Goal: Share content: Share content

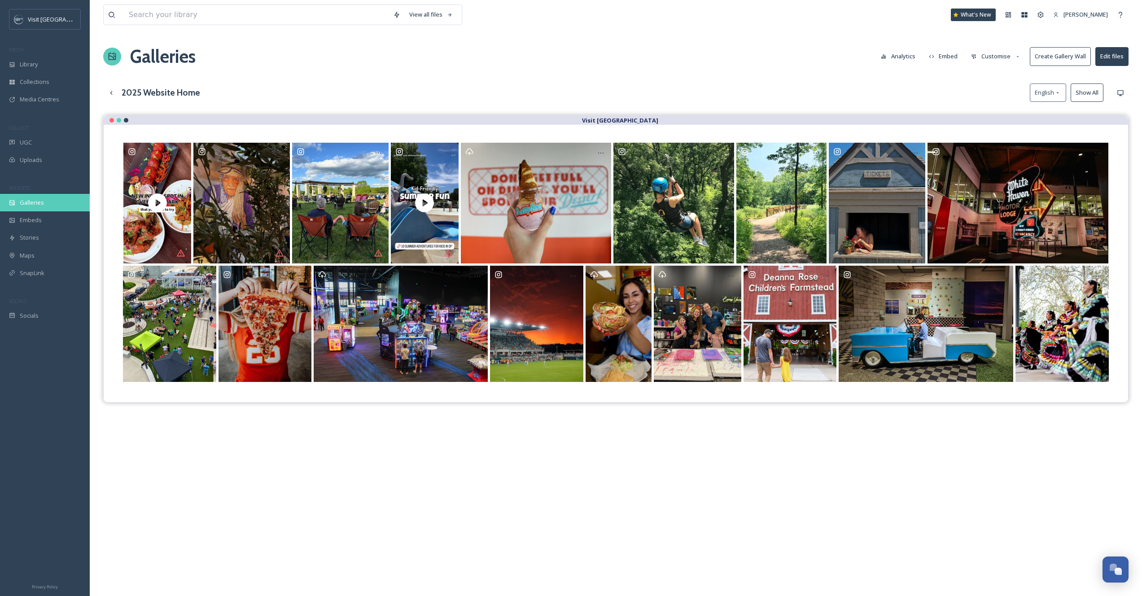
click at [38, 199] on span "Galleries" at bounding box center [32, 202] width 24 height 9
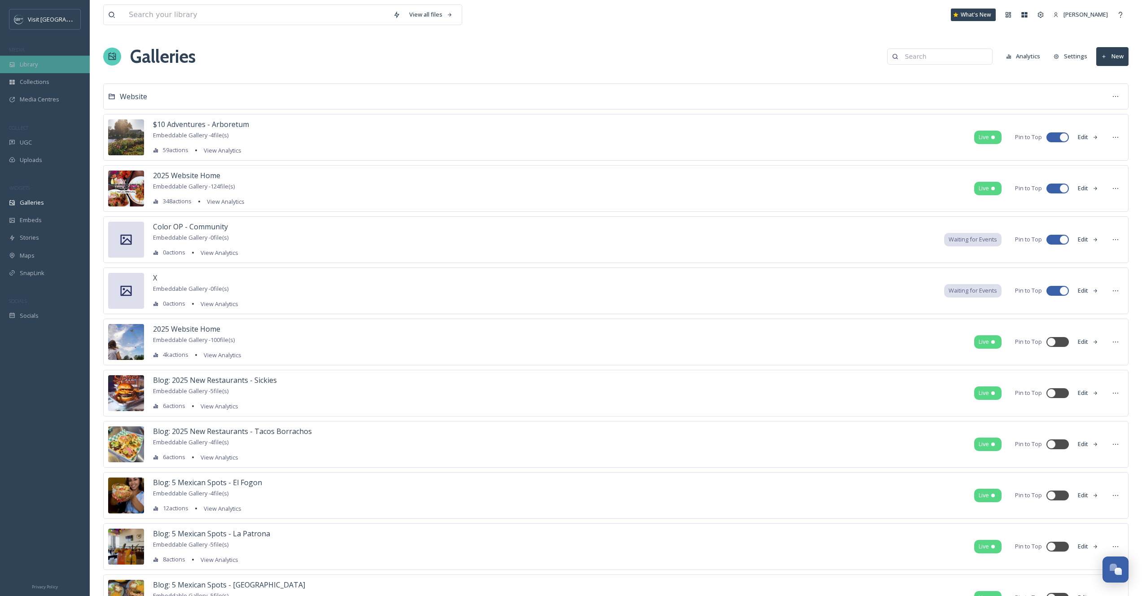
click at [52, 67] on div "Library" at bounding box center [45, 64] width 90 height 17
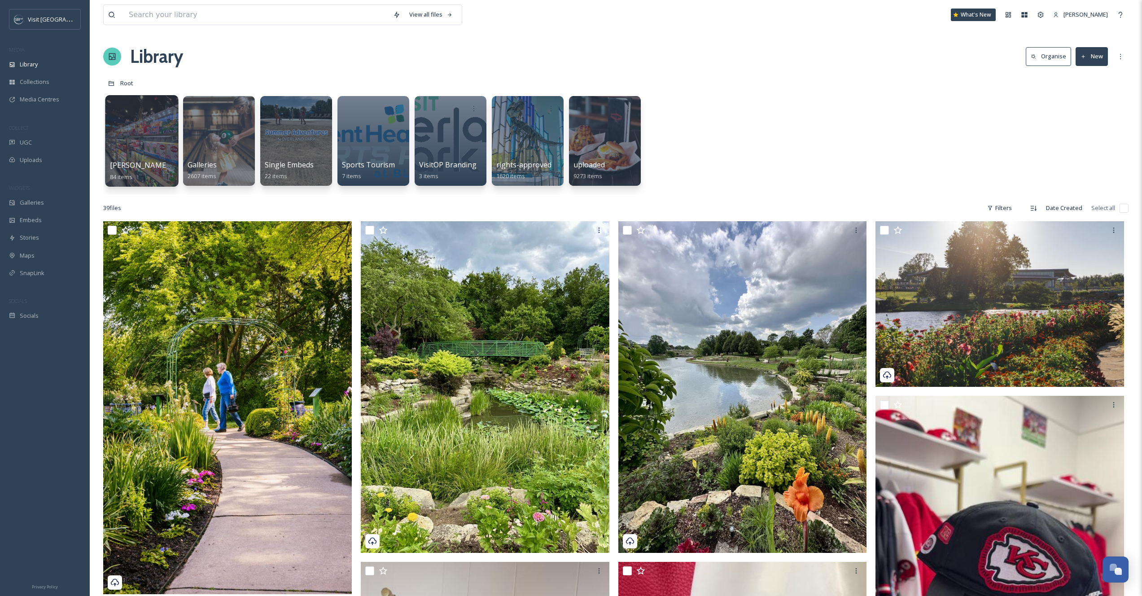
click at [142, 163] on span "[PERSON_NAME] Sponsored Trip" at bounding box center [167, 165] width 114 height 10
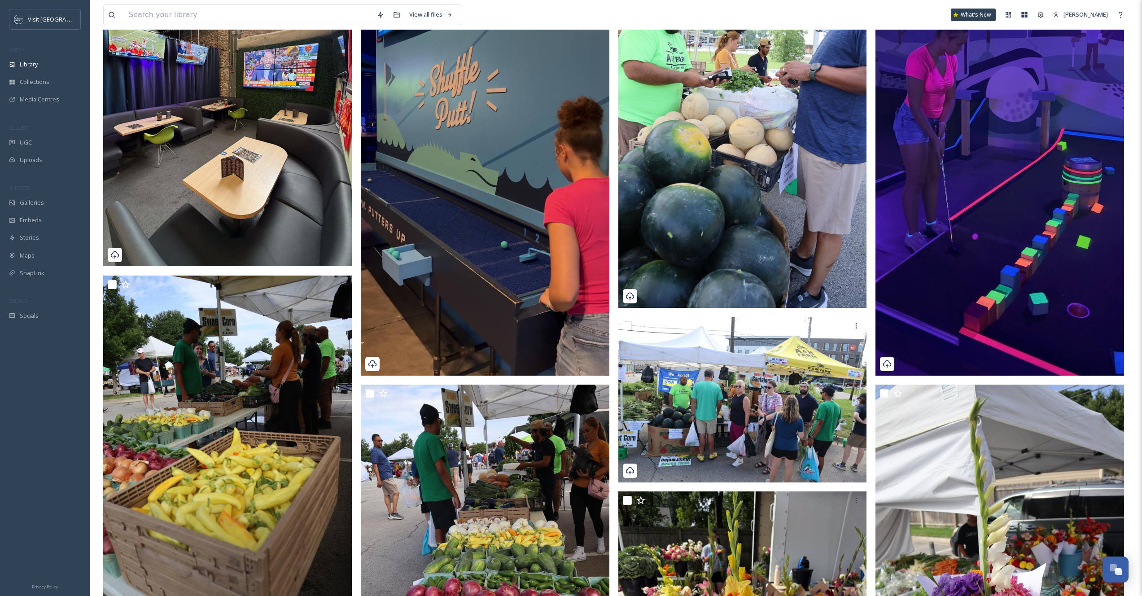
scroll to position [421, 0]
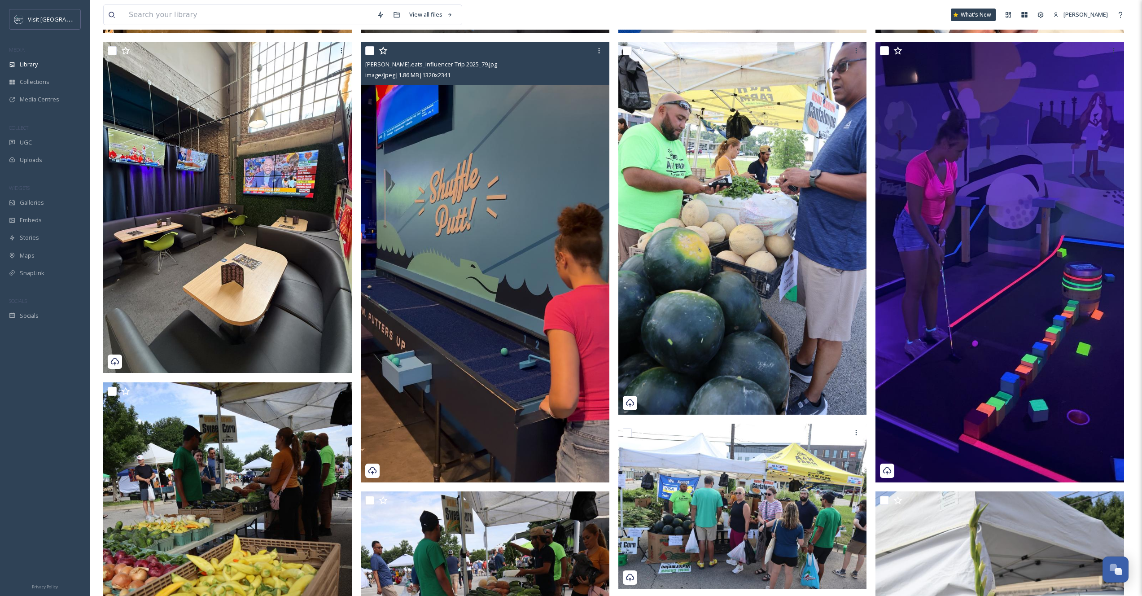
click at [372, 48] on input "checkbox" at bounding box center [369, 50] width 9 height 9
checkbox input "true"
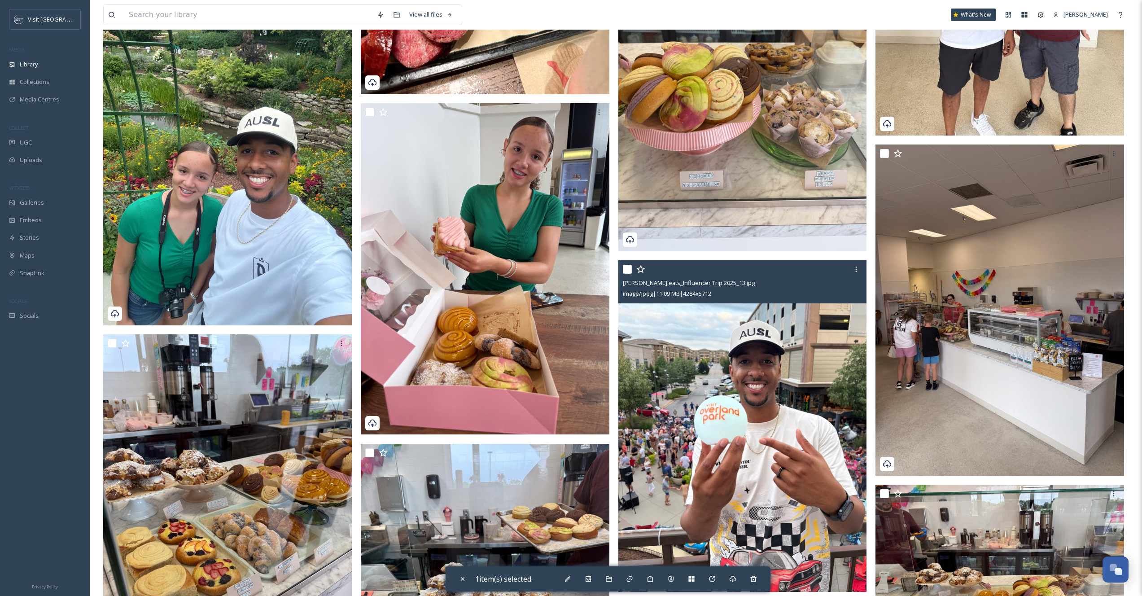
scroll to position [5460, 0]
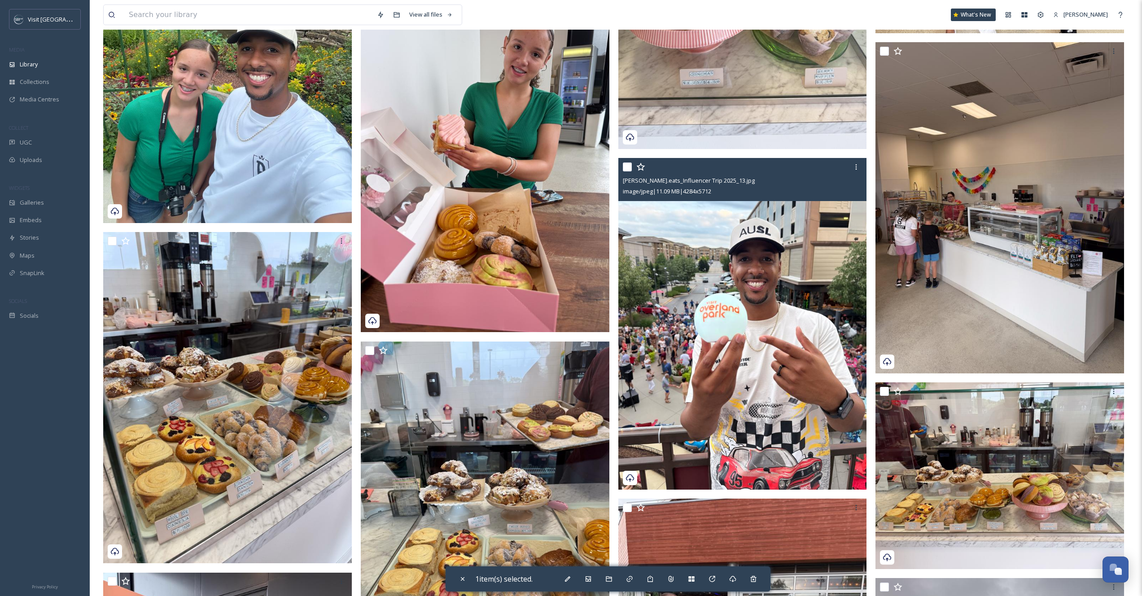
click at [627, 167] on input "checkbox" at bounding box center [627, 166] width 9 height 9
checkbox input "true"
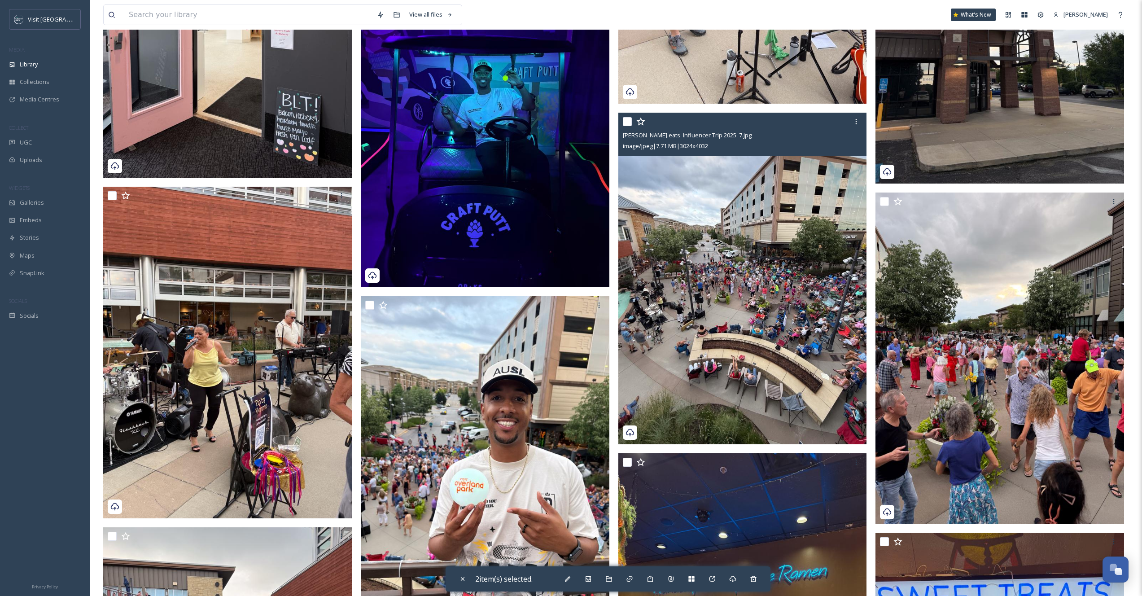
scroll to position [6183, 0]
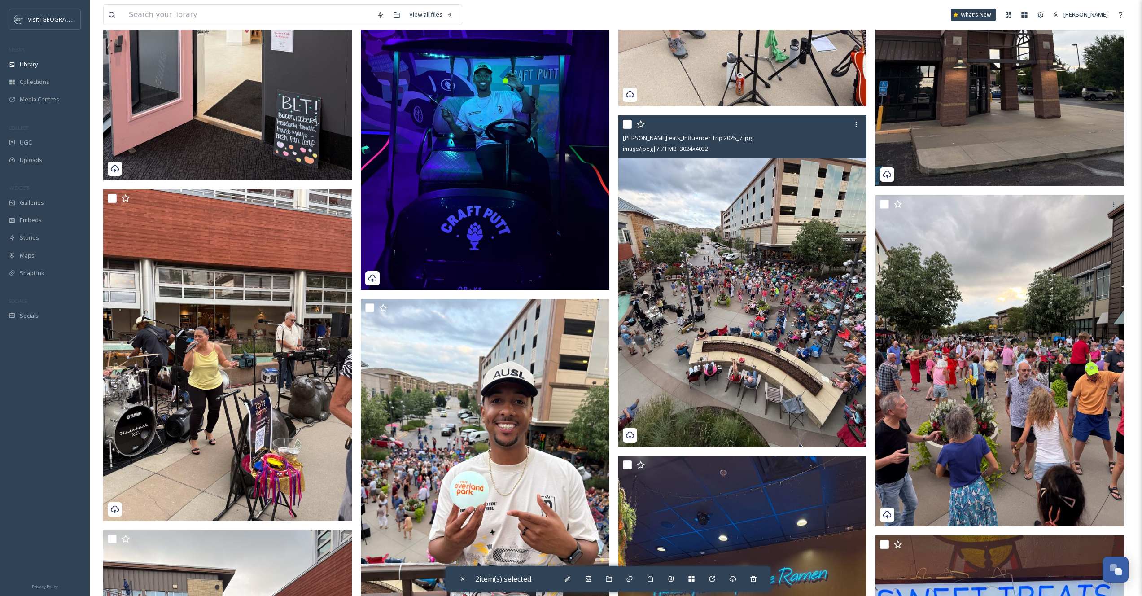
click at [625, 124] on input "checkbox" at bounding box center [627, 124] width 9 height 9
checkbox input "true"
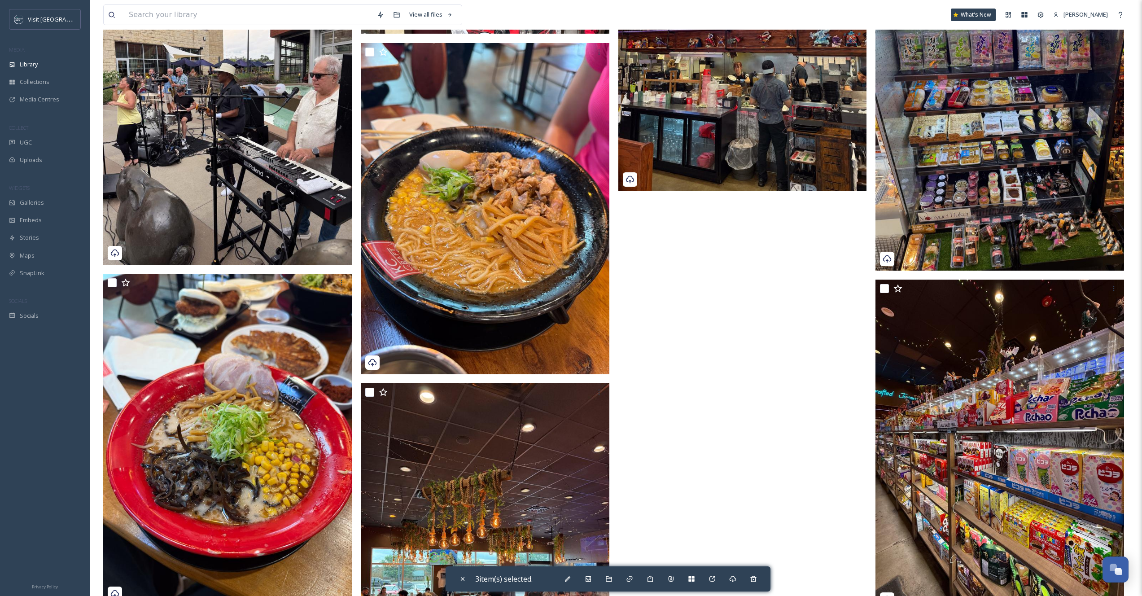
scroll to position [6882, 0]
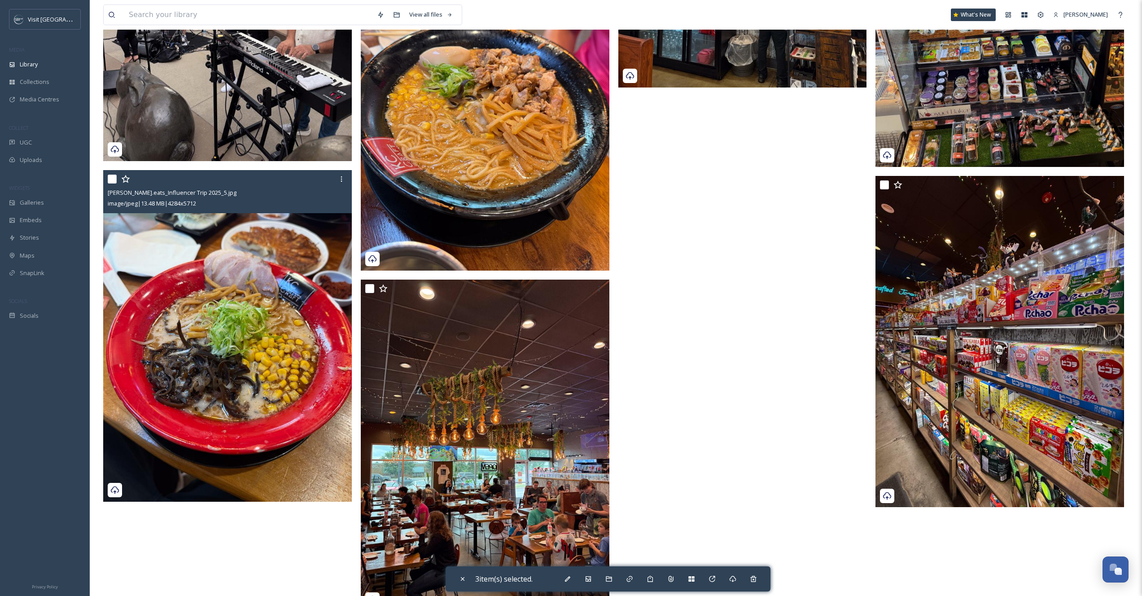
click at [112, 181] on input "checkbox" at bounding box center [112, 178] width 9 height 9
checkbox input "true"
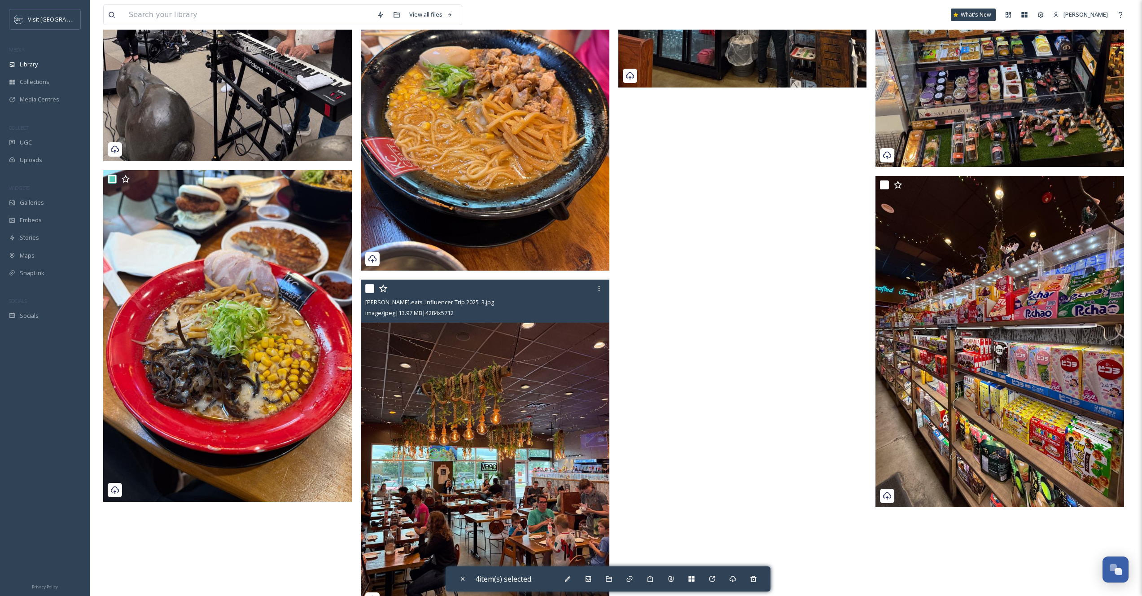
click at [368, 288] on input "checkbox" at bounding box center [369, 288] width 9 height 9
checkbox input "true"
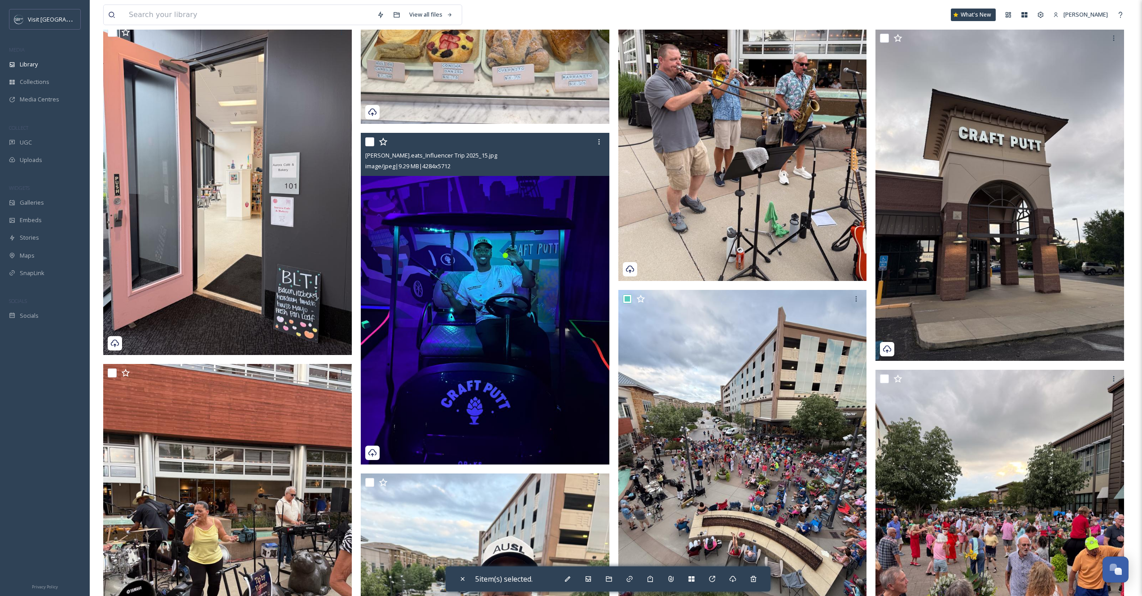
scroll to position [6005, 0]
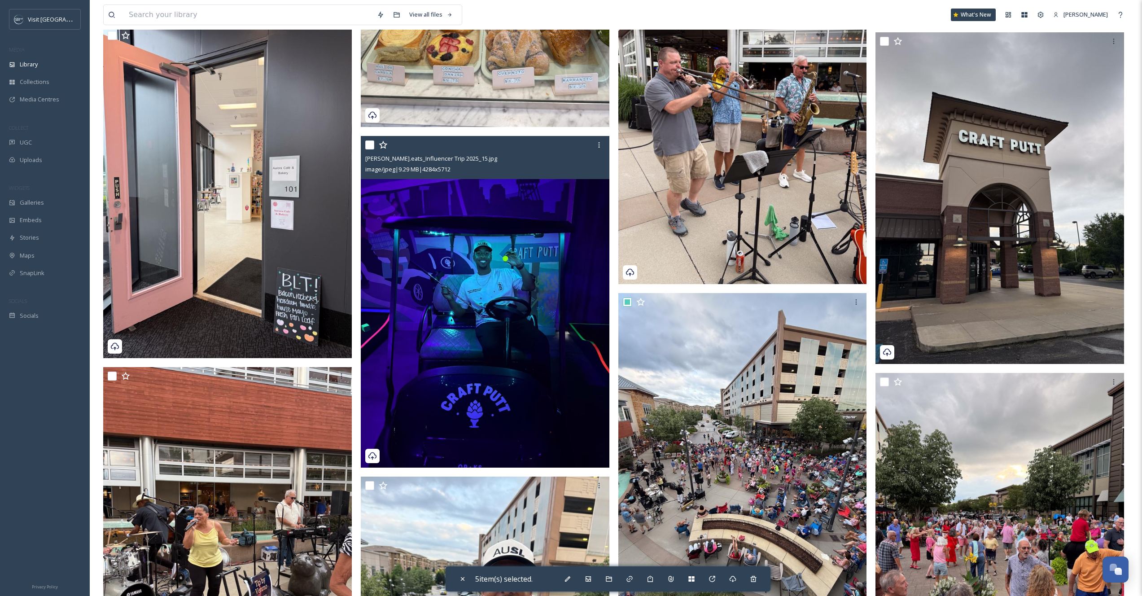
click at [369, 147] on input "checkbox" at bounding box center [369, 144] width 9 height 9
checkbox input "true"
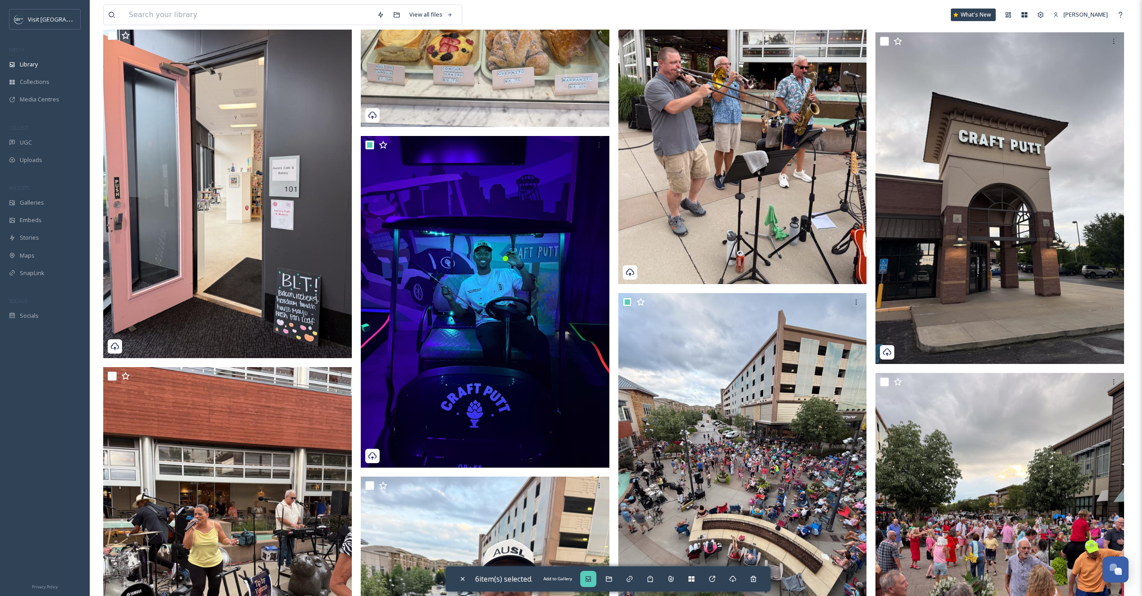
click at [592, 580] on icon at bounding box center [587, 578] width 7 height 7
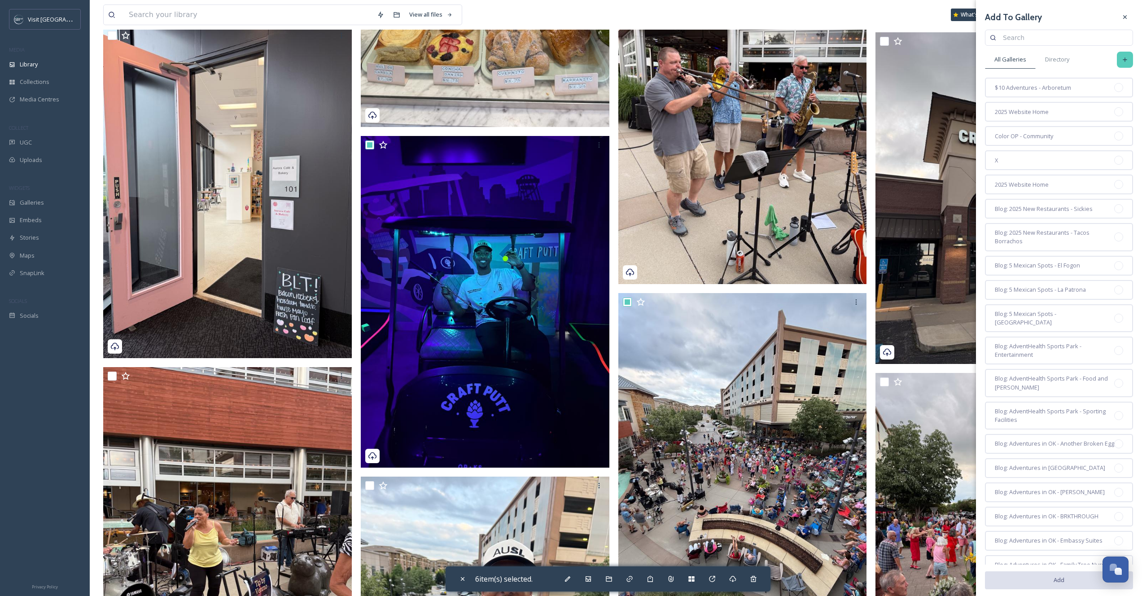
click at [1125, 61] on div at bounding box center [1124, 60] width 16 height 16
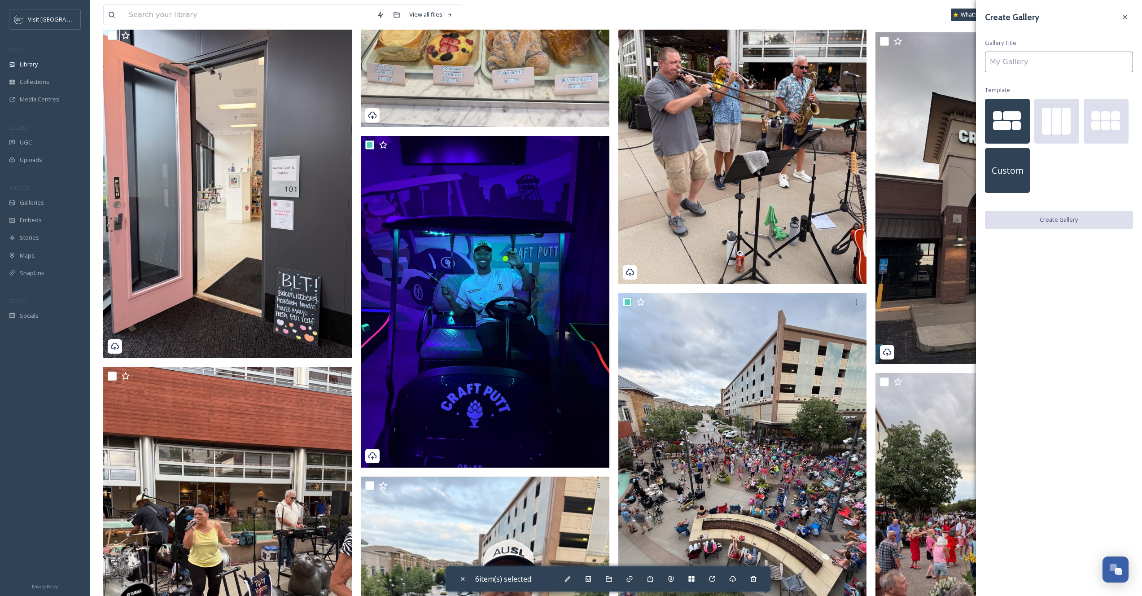
click at [1017, 167] on span "Custom" at bounding box center [1007, 170] width 32 height 13
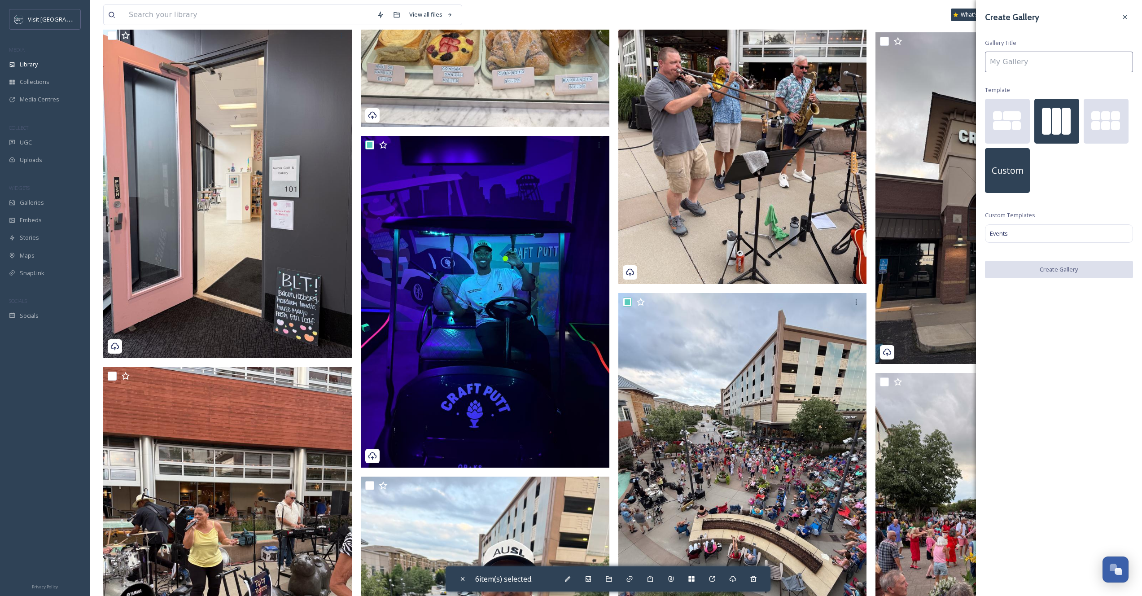
click at [1066, 120] on div at bounding box center [1065, 121] width 9 height 27
click at [1016, 65] on input at bounding box center [1059, 62] width 148 height 21
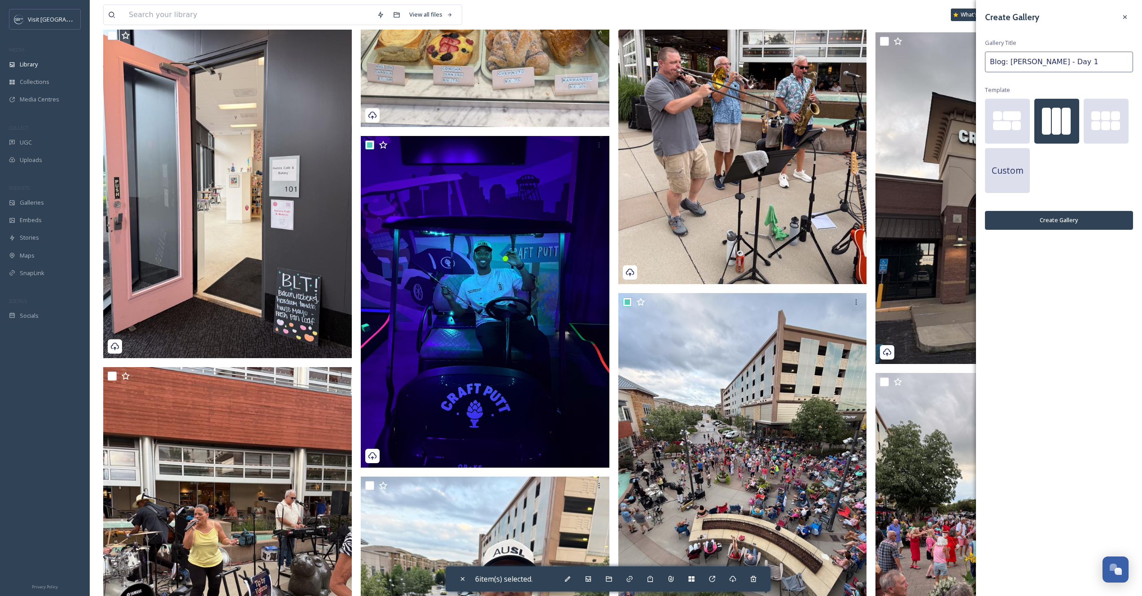
type input "Blog: [PERSON_NAME] - Day 1"
click at [1053, 226] on button "Create Gallery" at bounding box center [1059, 220] width 148 height 18
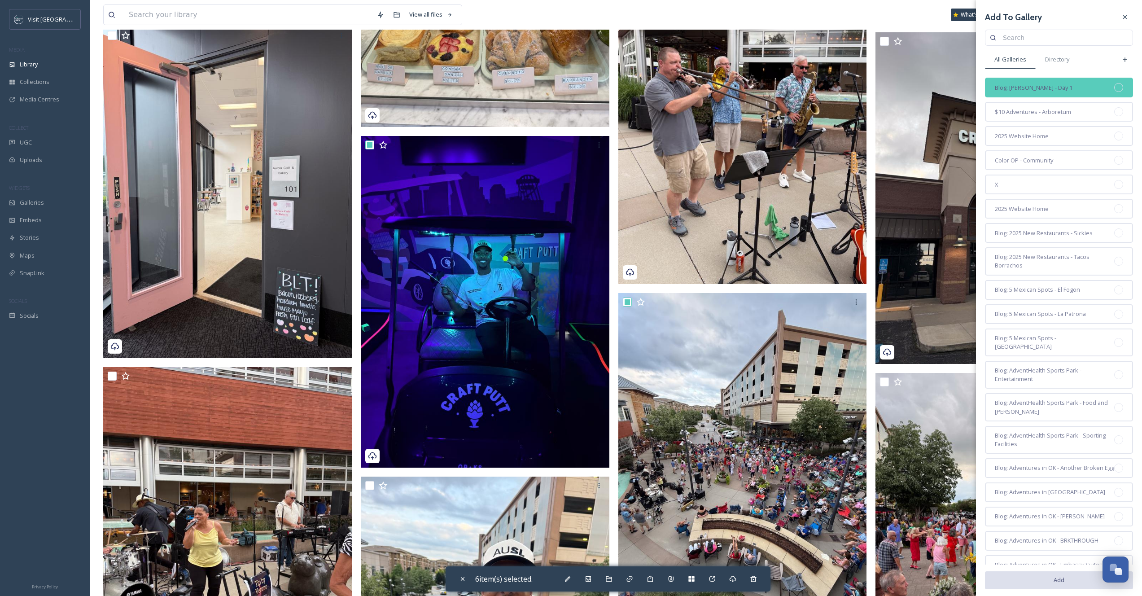
click at [1045, 80] on div "Blog: [PERSON_NAME] - Day 1" at bounding box center [1059, 88] width 148 height 20
click at [1054, 578] on button "Add" at bounding box center [1059, 580] width 148 height 18
checkbox input "false"
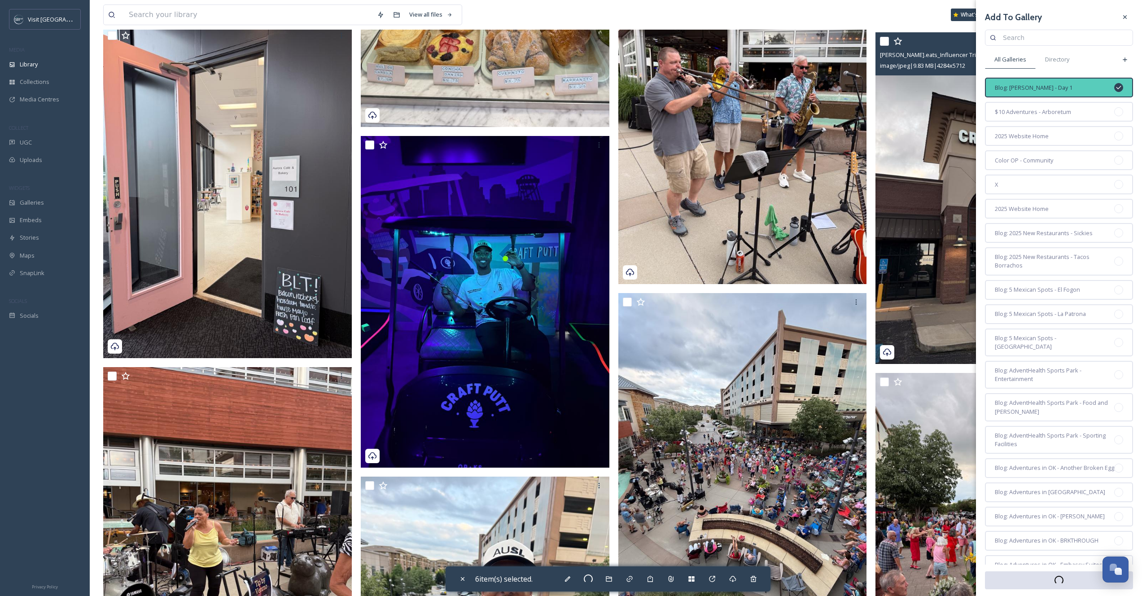
checkbox input "false"
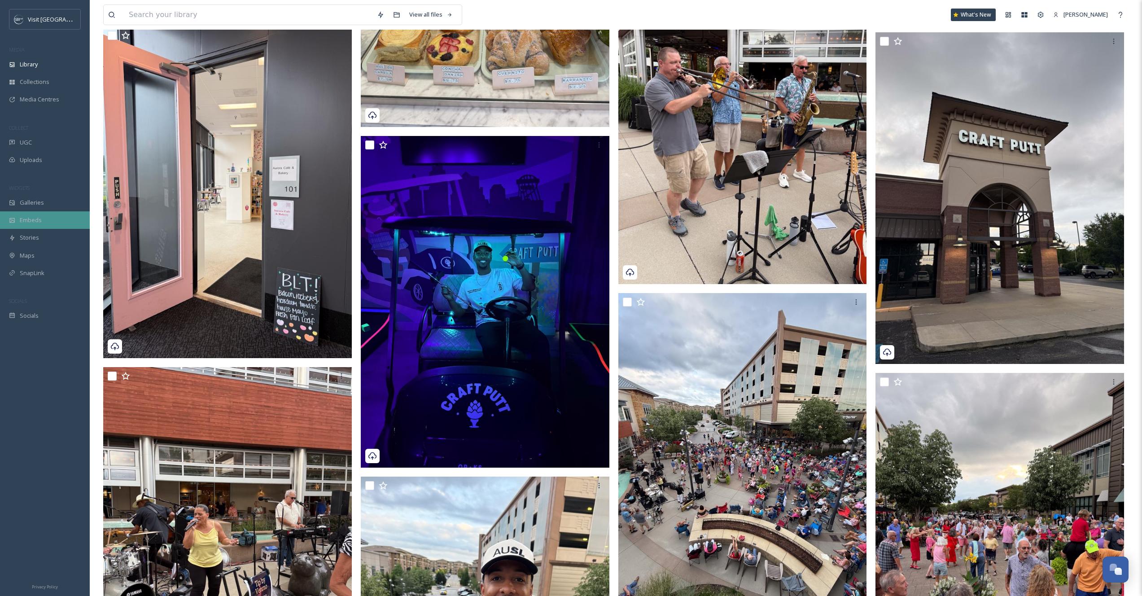
click at [24, 211] on div "Embeds" at bounding box center [45, 219] width 90 height 17
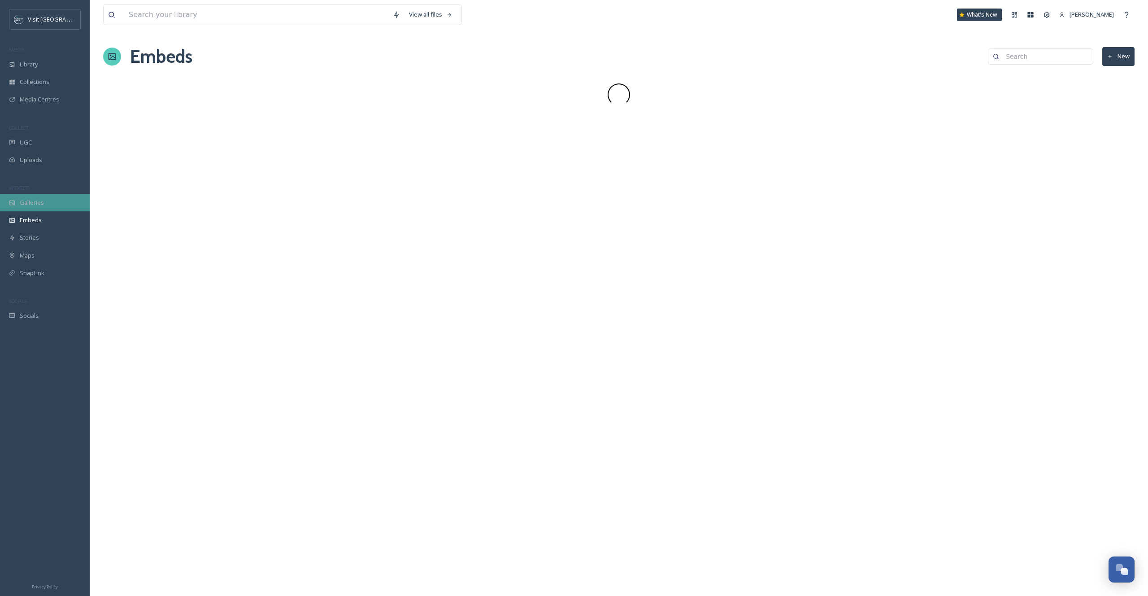
click at [25, 209] on div "Galleries" at bounding box center [45, 202] width 90 height 17
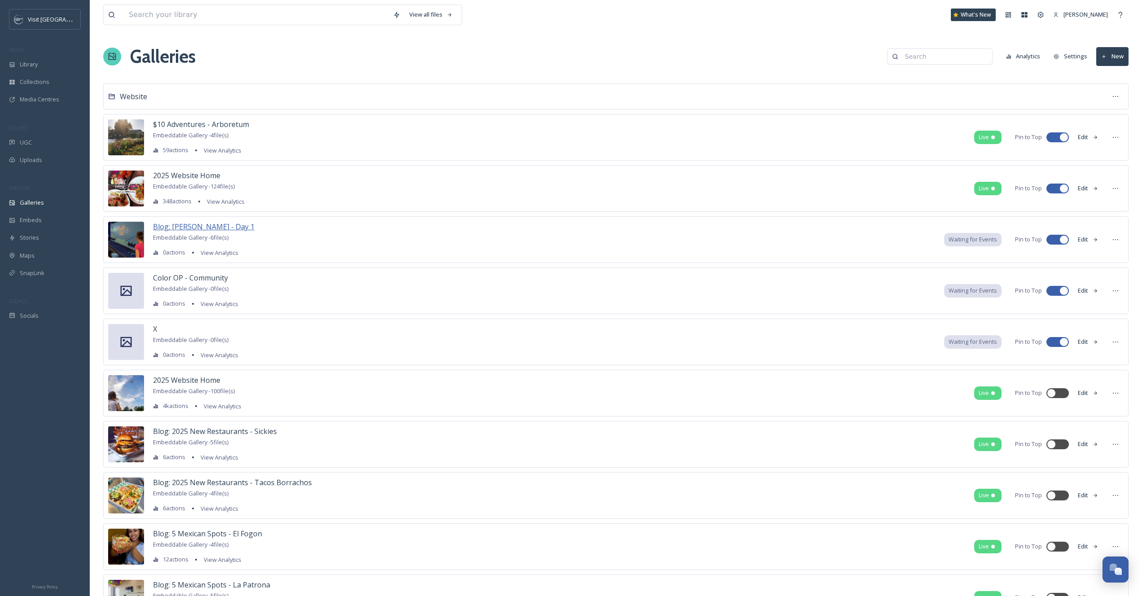
click at [233, 225] on span "Blog: [PERSON_NAME] - Day 1" at bounding box center [203, 227] width 101 height 10
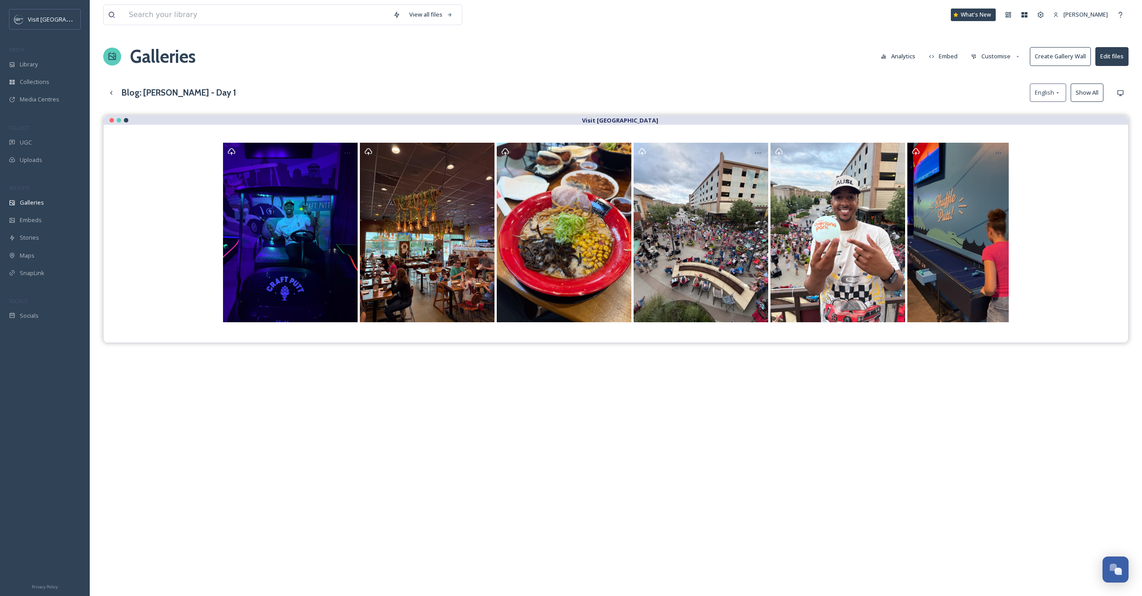
click at [989, 57] on button "Customise" at bounding box center [995, 56] width 59 height 17
click at [993, 75] on div "Layout" at bounding box center [998, 76] width 62 height 17
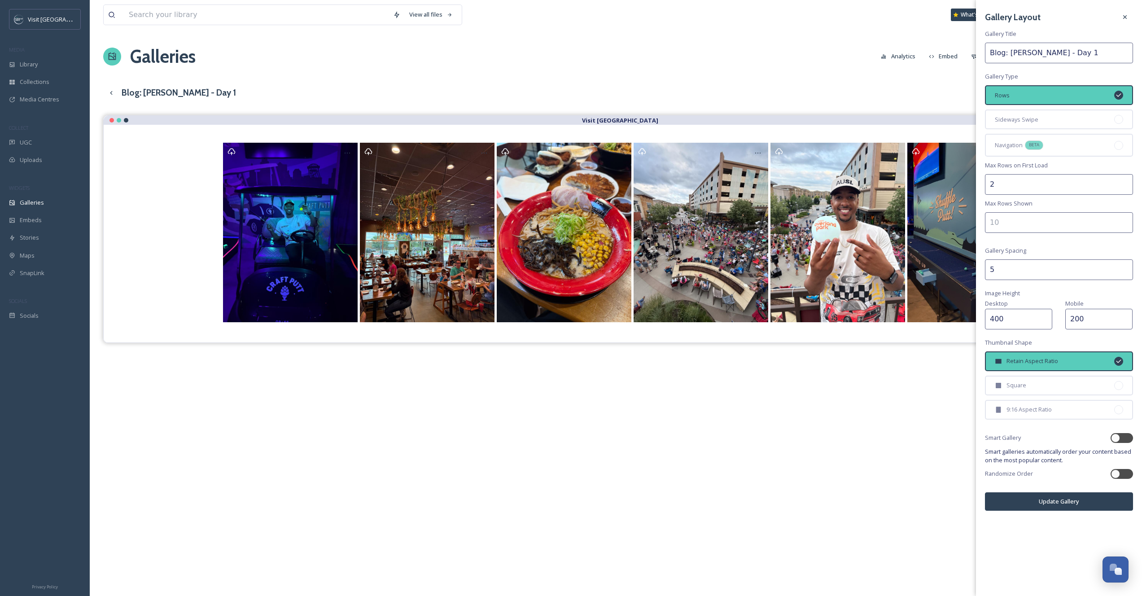
click at [1020, 224] on input "number" at bounding box center [1059, 222] width 148 height 21
click at [1017, 115] on span "Sideways Swipe" at bounding box center [1016, 119] width 44 height 9
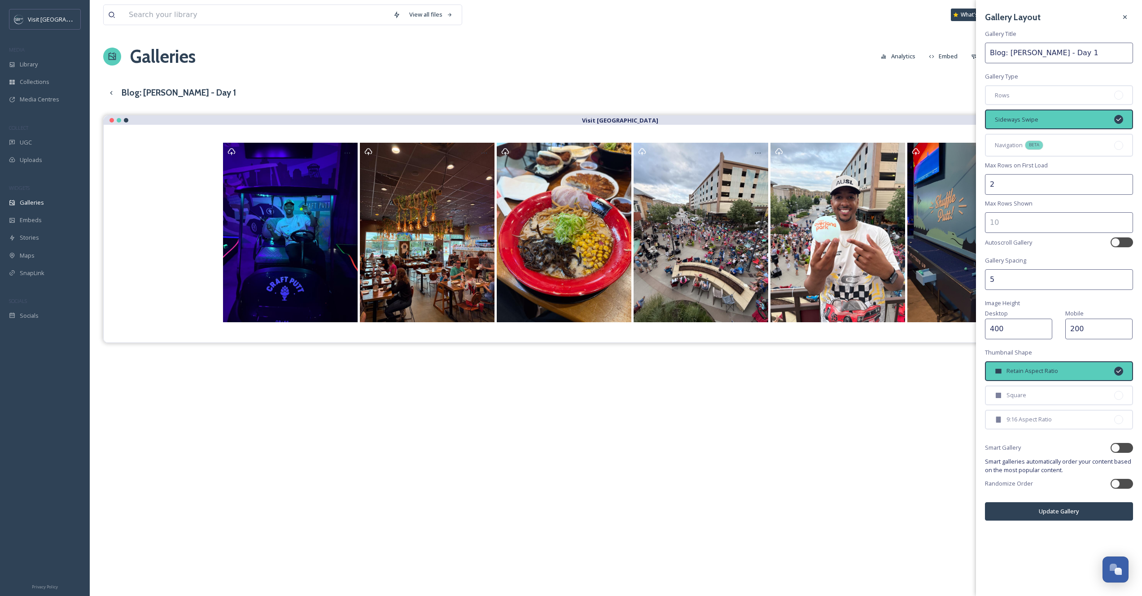
click at [1012, 276] on input "5" at bounding box center [1059, 279] width 148 height 21
click at [1032, 301] on div "Gallery Layout Gallery Title Blog: [PERSON_NAME] - Day 1 Gallery Type Rows Side…" at bounding box center [1059, 264] width 166 height 529
click at [1031, 191] on input "2" at bounding box center [1059, 184] width 148 height 21
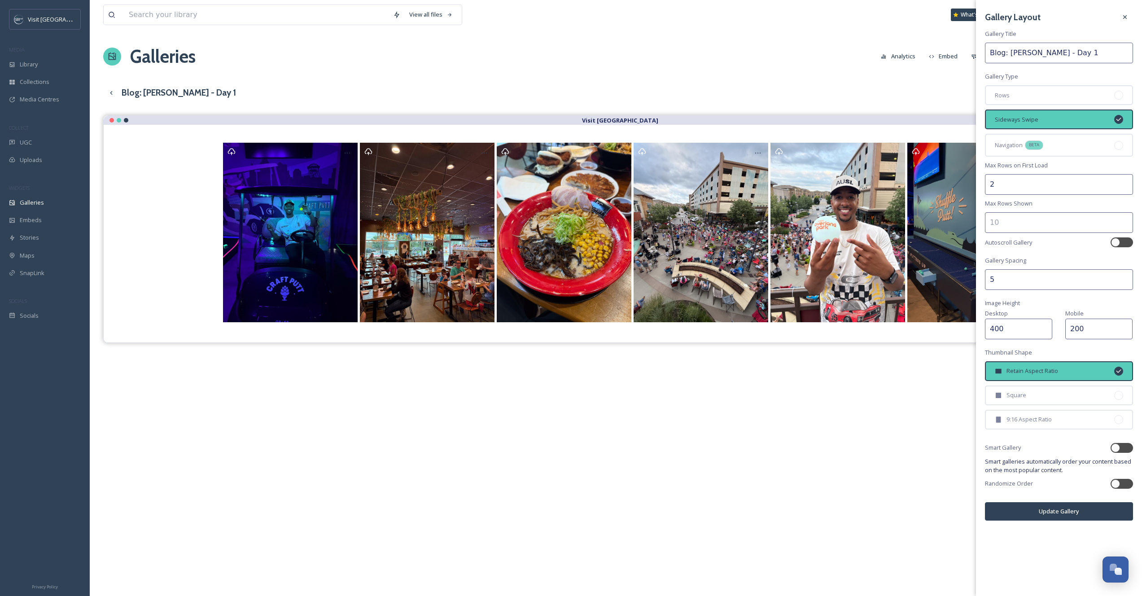
click at [1031, 189] on input "2" at bounding box center [1059, 184] width 148 height 21
click at [994, 182] on input "2" at bounding box center [1059, 184] width 148 height 21
drag, startPoint x: 987, startPoint y: 185, endPoint x: 1006, endPoint y: 180, distance: 19.0
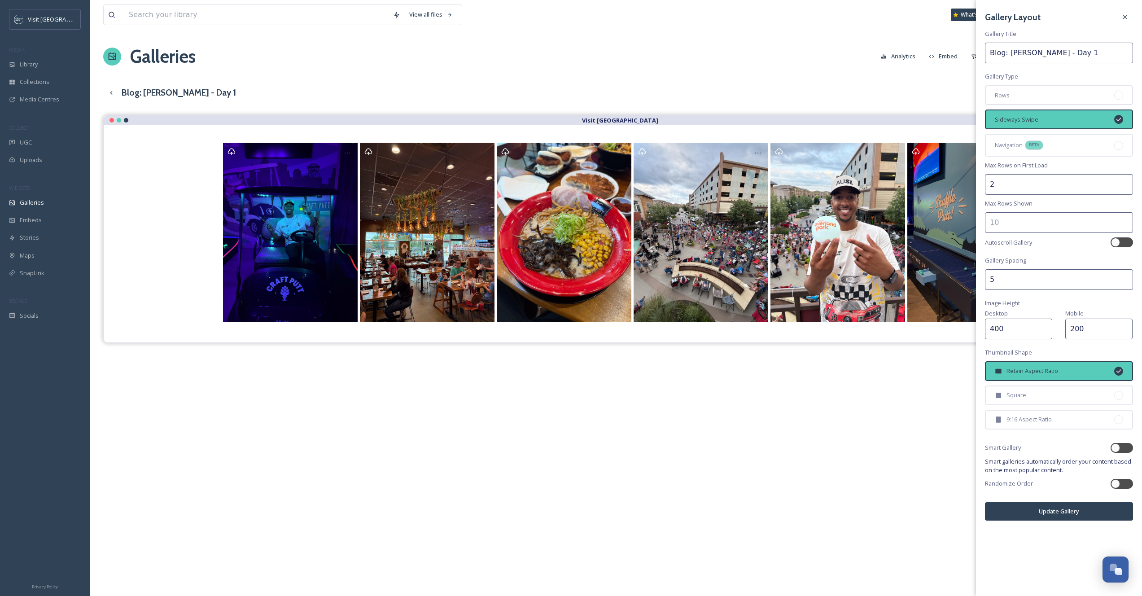
click at [1006, 180] on input "2" at bounding box center [1059, 184] width 148 height 21
type input "1"
click at [1002, 225] on input "number" at bounding box center [1059, 222] width 148 height 21
type input "1"
click at [1016, 245] on span "Autoscroll Gallery" at bounding box center [1008, 242] width 47 height 9
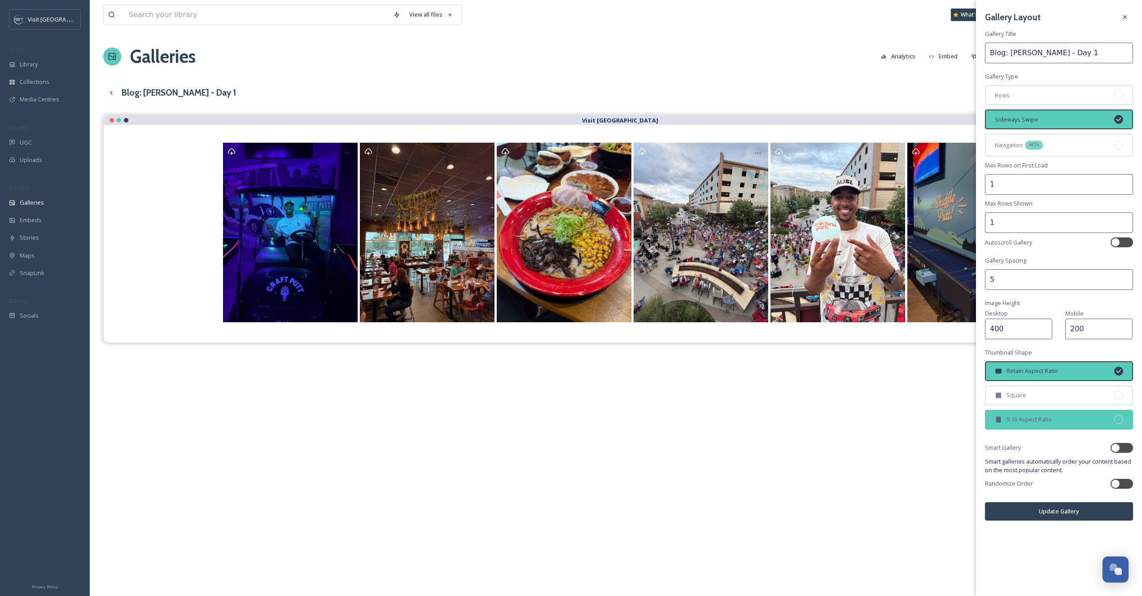
click at [1043, 415] on span "9:16 Aspect Ratio" at bounding box center [1028, 419] width 45 height 9
click at [1072, 503] on button "Update Gallery" at bounding box center [1059, 511] width 148 height 18
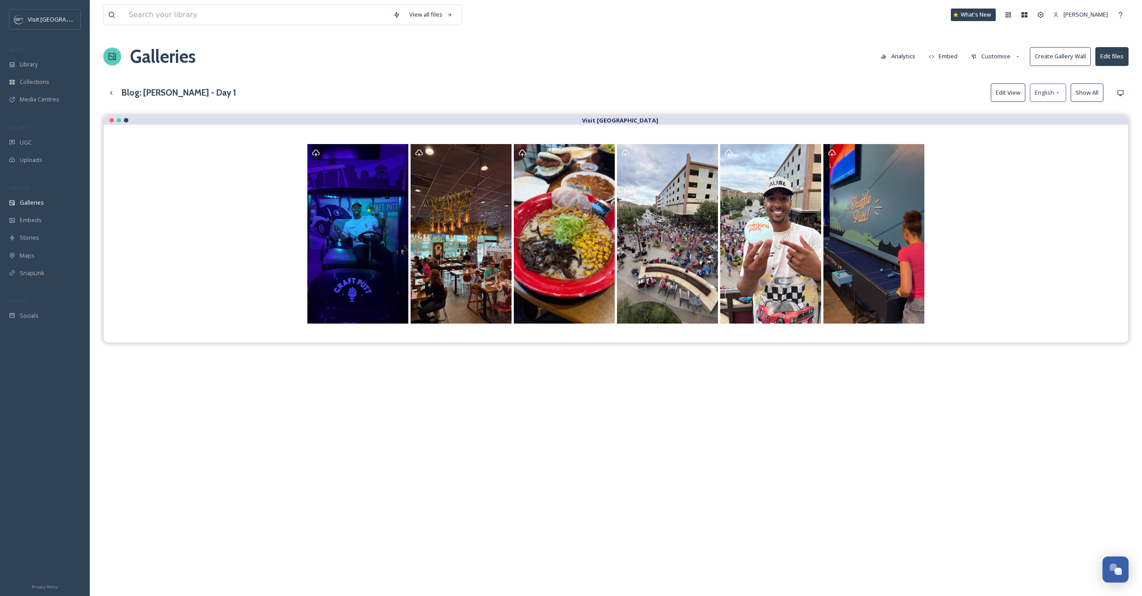
click at [952, 60] on button "Embed" at bounding box center [943, 56] width 38 height 17
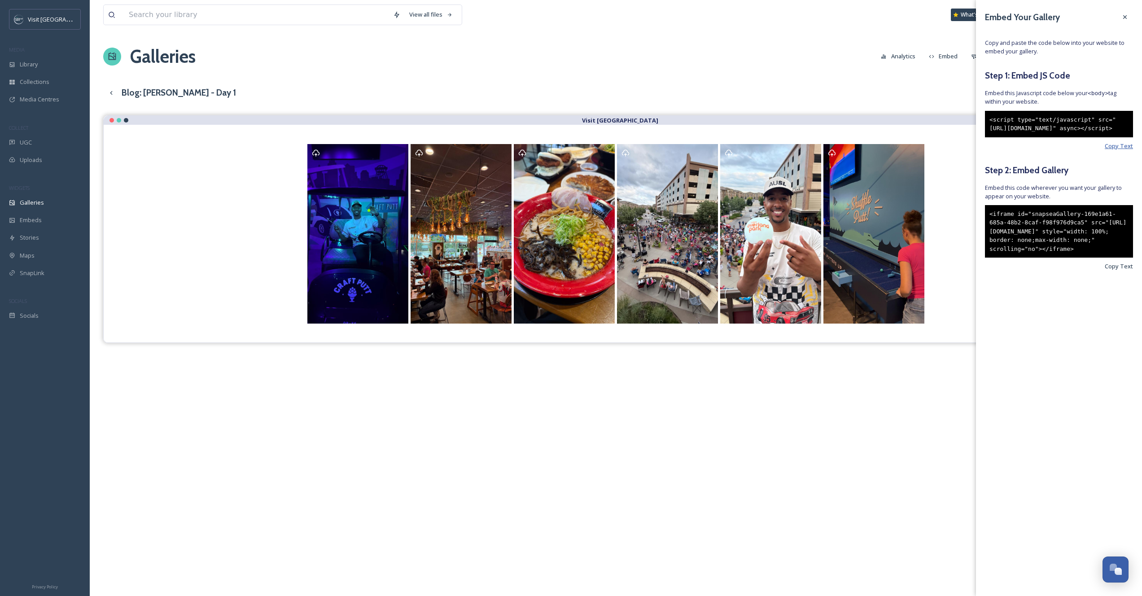
click at [1111, 150] on span "Copy Text" at bounding box center [1118, 146] width 28 height 9
